Goal: Check status: Check status

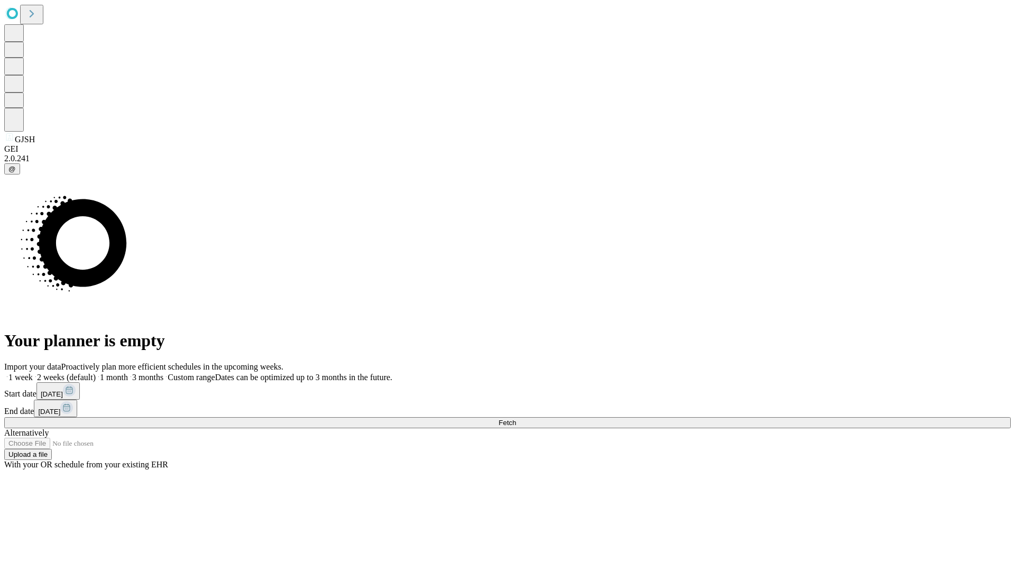
click at [516, 419] on span "Fetch" at bounding box center [506, 423] width 17 height 8
